Goal: Check status

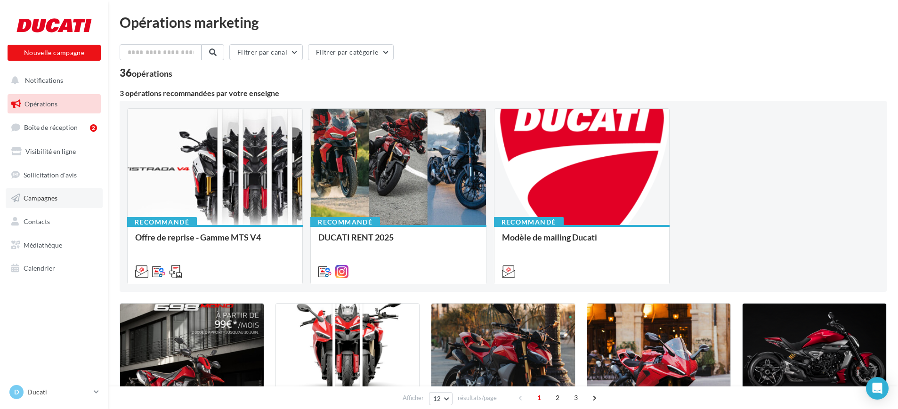
click at [47, 195] on span "Campagnes" at bounding box center [41, 198] width 34 height 8
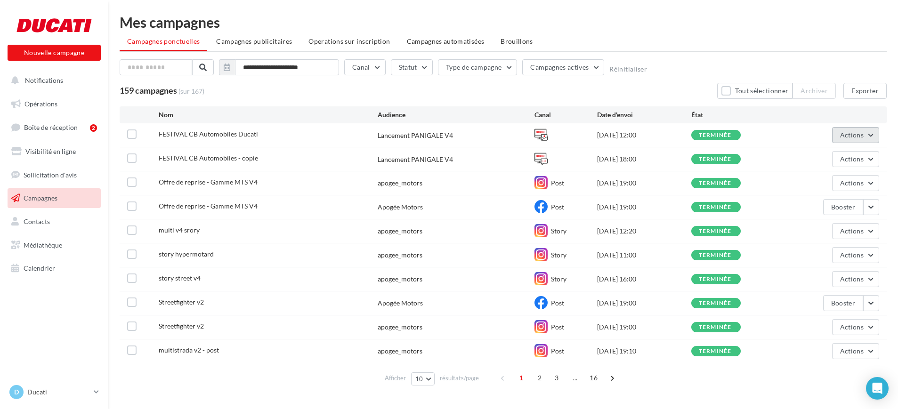
click at [846, 136] on span "Actions" at bounding box center [852, 135] width 24 height 8
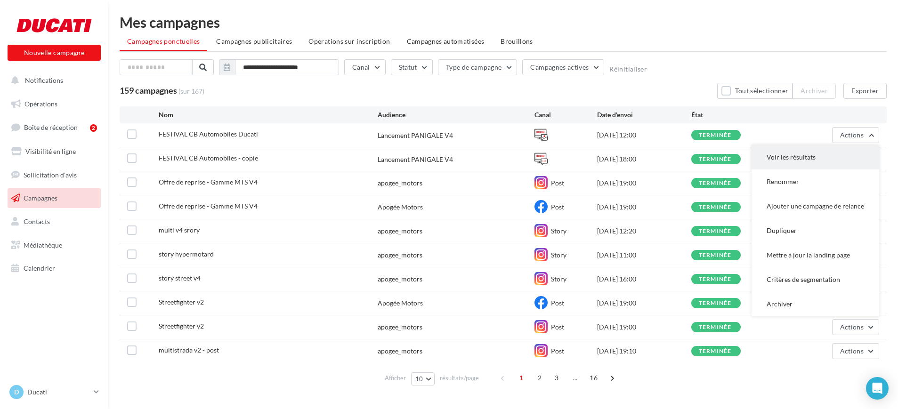
click at [803, 156] on button "Voir les résultats" at bounding box center [815, 157] width 128 height 24
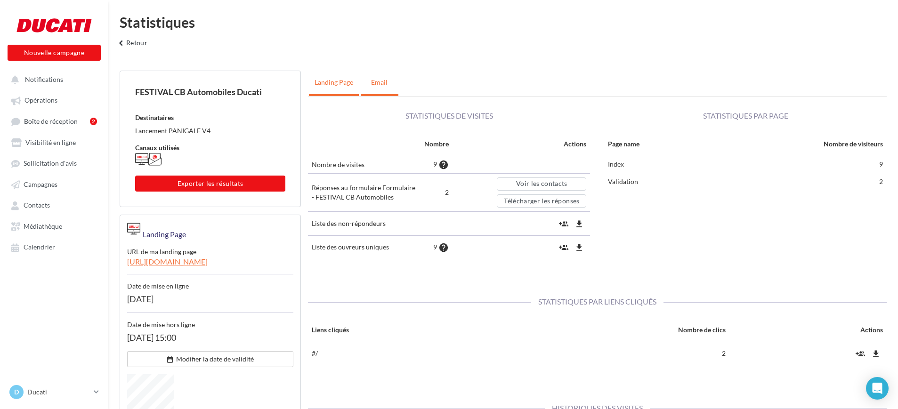
click at [380, 88] on link "Email" at bounding box center [380, 83] width 38 height 24
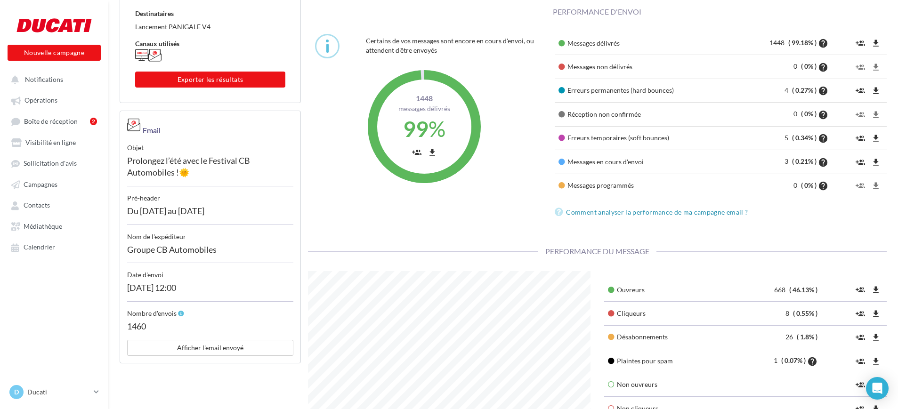
scroll to position [118, 0]
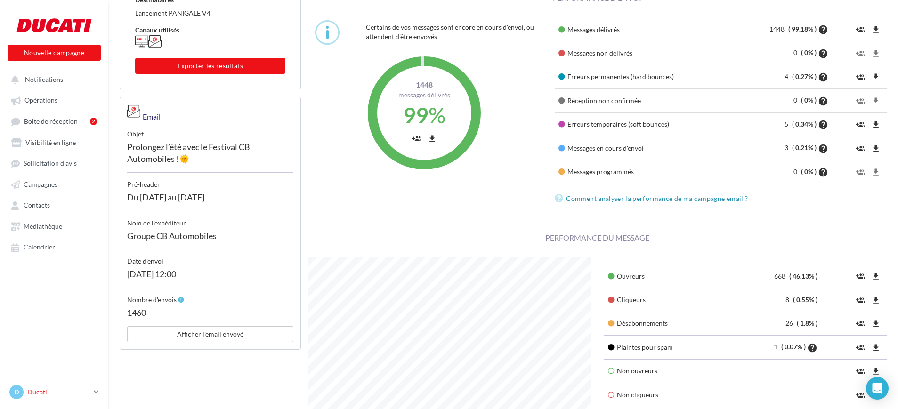
click at [40, 388] on p "Ducati" at bounding box center [58, 391] width 63 height 9
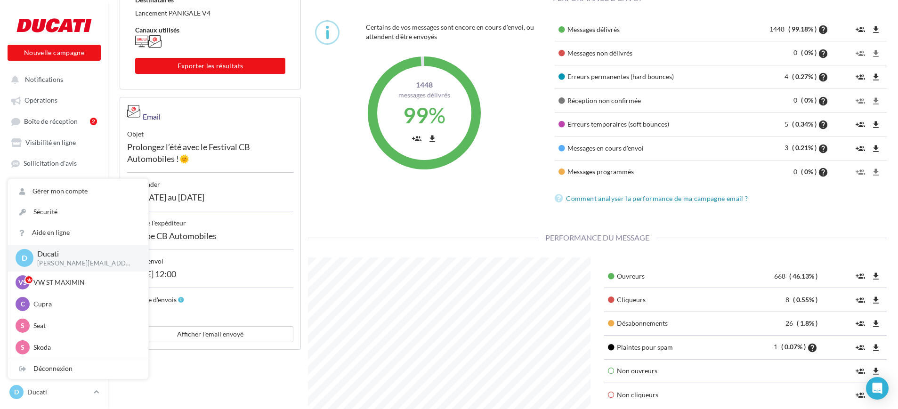
click at [376, 199] on div "Certains de vos messages sont encore en cours d'envoi, ou attendent d'être envo…" at bounding box center [597, 118] width 593 height 201
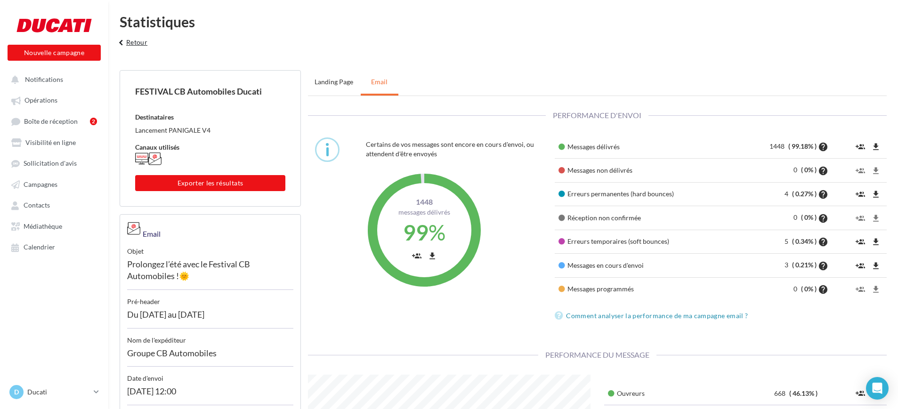
scroll to position [0, 0]
click at [126, 46] on button "keyboard_arrow_left Retour" at bounding box center [131, 46] width 39 height 19
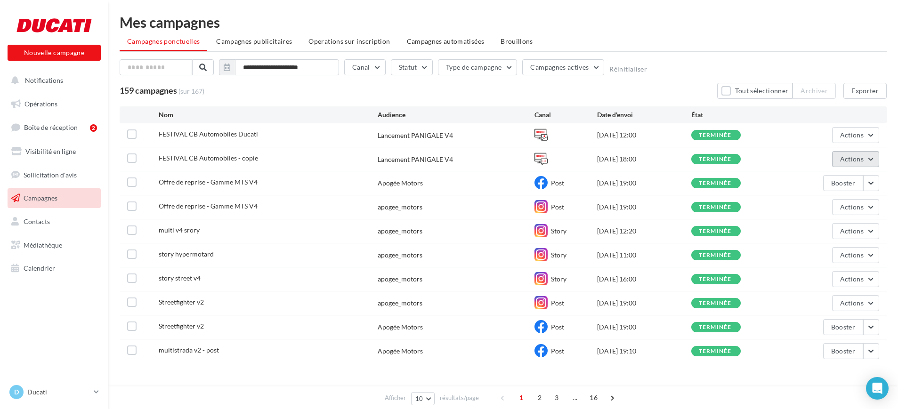
drag, startPoint x: 861, startPoint y: 159, endPoint x: 859, endPoint y: 163, distance: 5.1
click at [862, 159] on span "Actions" at bounding box center [852, 159] width 24 height 8
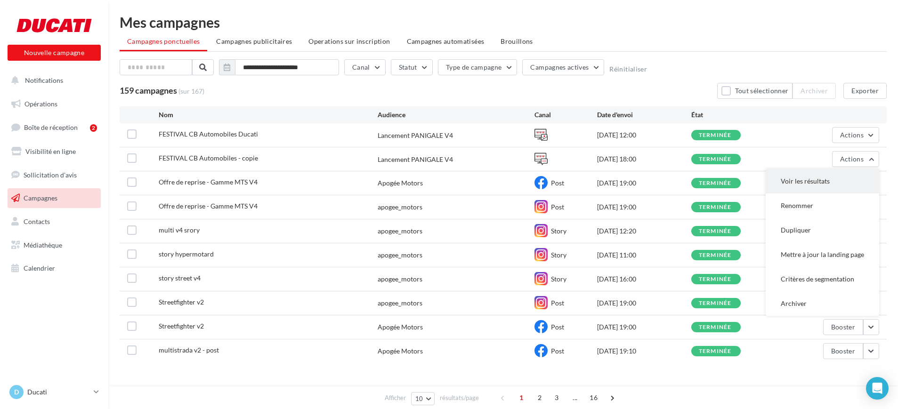
click at [846, 185] on button "Voir les résultats" at bounding box center [821, 181] width 113 height 24
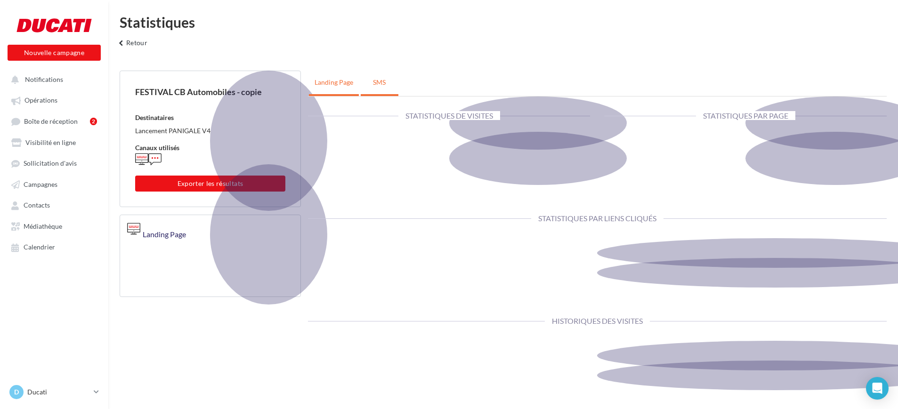
click at [377, 83] on link "SMS" at bounding box center [380, 83] width 38 height 24
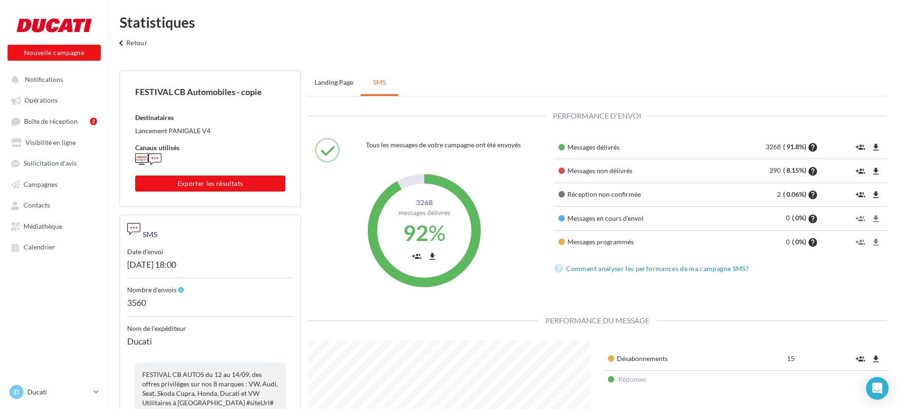
scroll to position [188, 296]
click at [78, 391] on p "Ducati" at bounding box center [58, 391] width 63 height 9
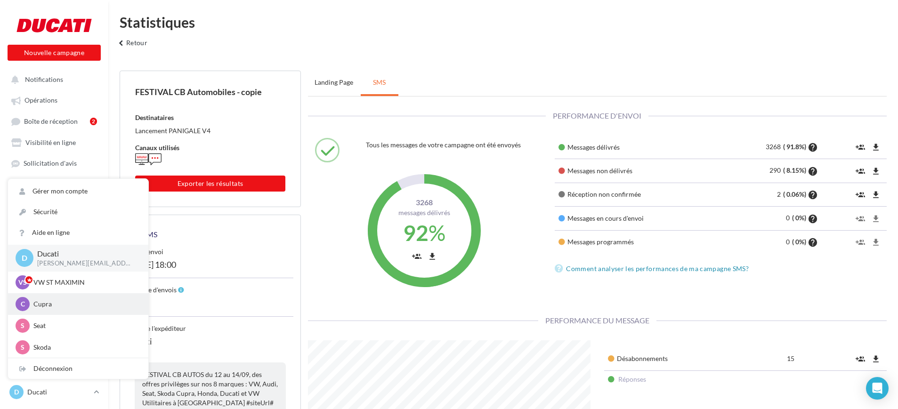
scroll to position [44, 0]
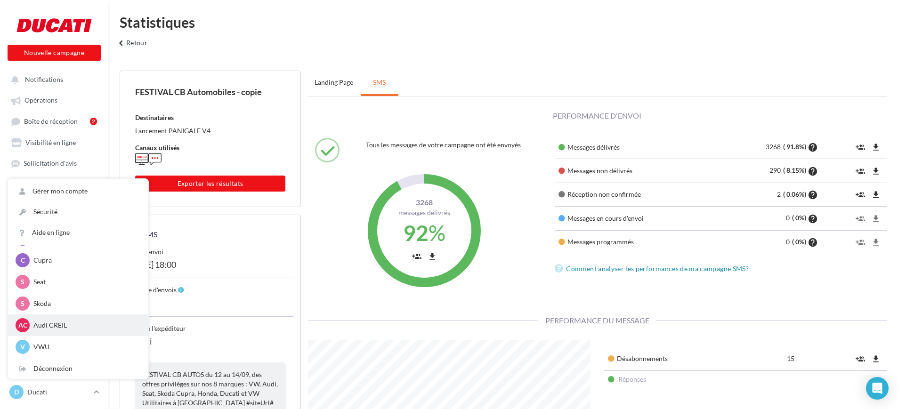
click at [62, 329] on p "Audi CREIL" at bounding box center [85, 325] width 104 height 9
